Goal: Task Accomplishment & Management: Manage account settings

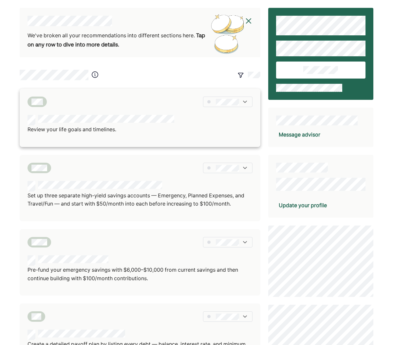
click at [109, 128] on p "Review your life goals and timelines." at bounding box center [100, 129] width 147 height 9
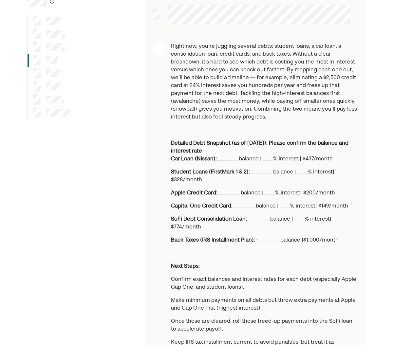
scroll to position [52, 0]
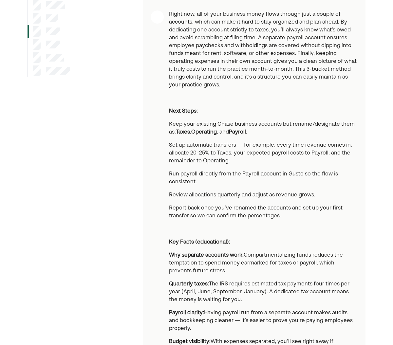
scroll to position [103, 0]
